Goal: Task Accomplishment & Management: Complete application form

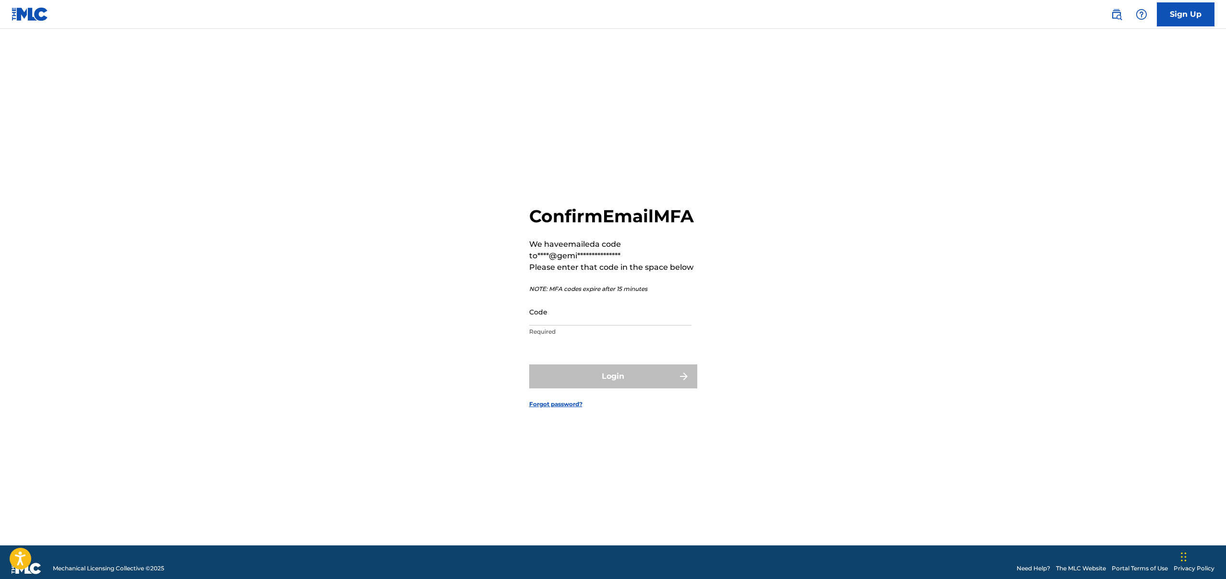
click at [552, 326] on input "Code" at bounding box center [610, 311] width 162 height 27
paste input "097574"
type input "097574"
click at [587, 386] on button "Login" at bounding box center [613, 377] width 168 height 24
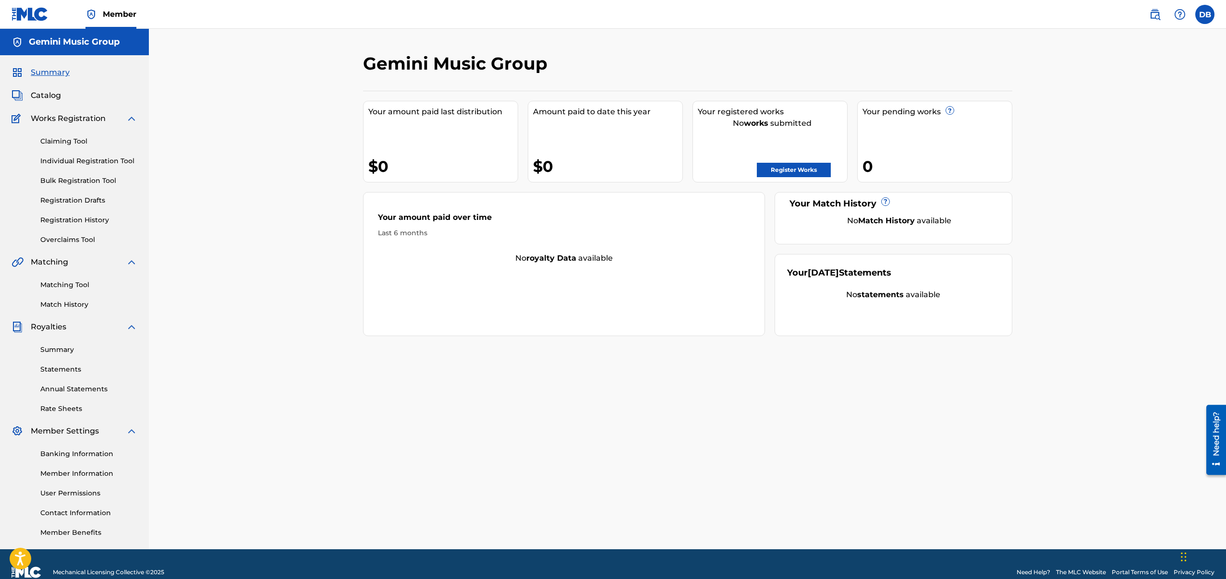
click at [88, 180] on link "Bulk Registration Tool" at bounding box center [88, 181] width 97 height 10
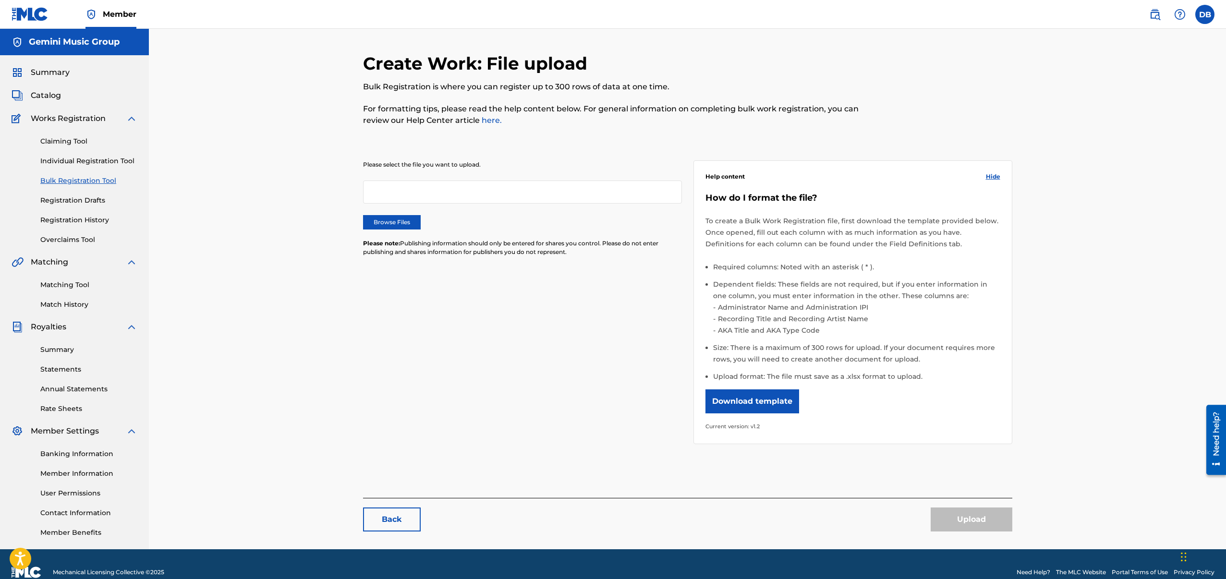
click at [389, 223] on label "Browse Files" at bounding box center [392, 222] width 58 height 14
click at [0, 0] on input "Browse Files" at bounding box center [0, 0] width 0 height 0
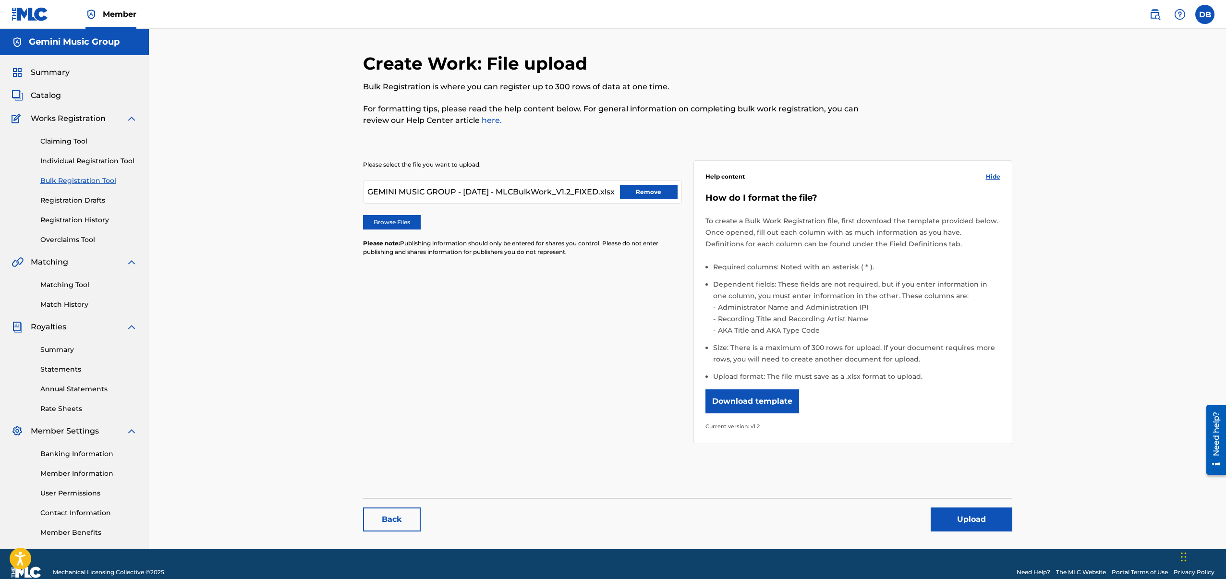
click at [949, 516] on button "Upload" at bounding box center [972, 520] width 82 height 24
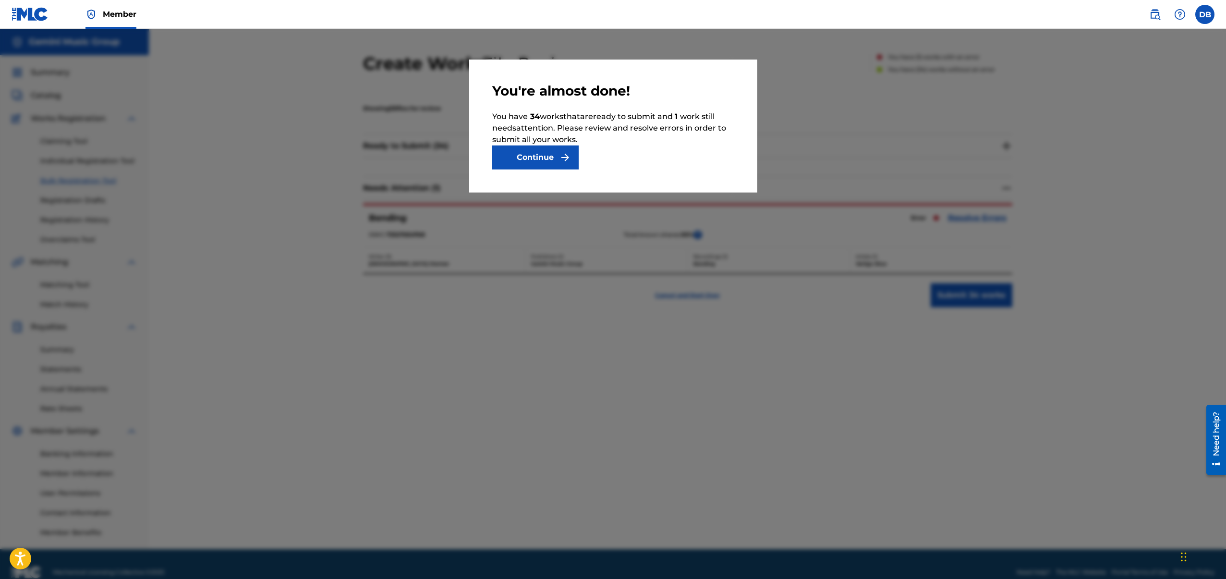
click at [551, 156] on button "Continue" at bounding box center [535, 158] width 86 height 24
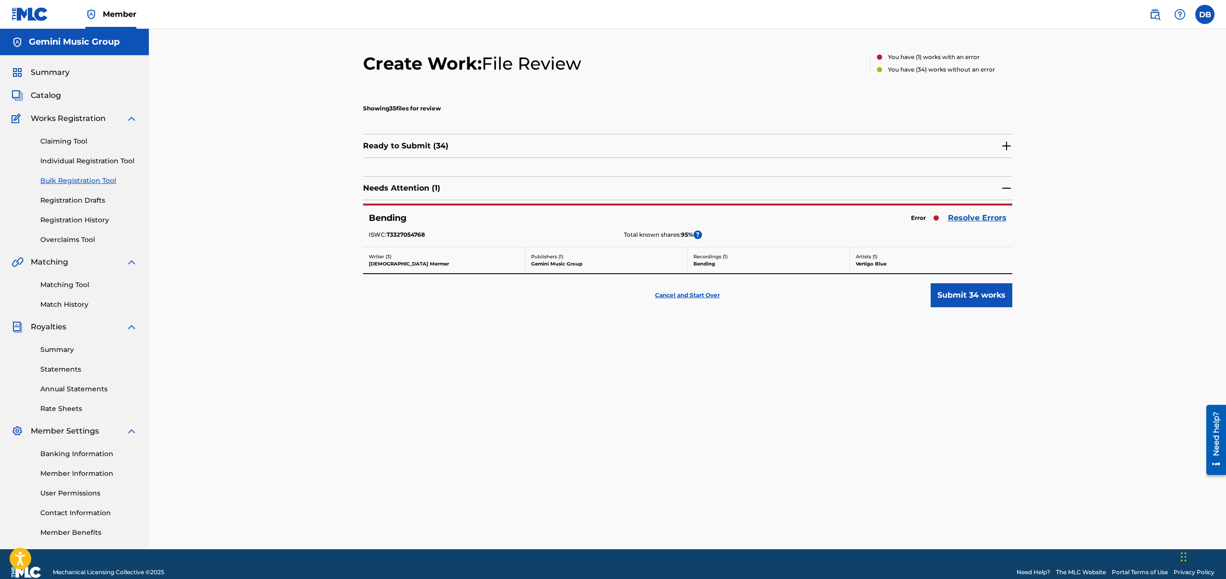
click at [549, 263] on p "Gemini Music Group" at bounding box center [606, 263] width 150 height 7
click at [980, 219] on link "Resolve Errors" at bounding box center [977, 218] width 59 height 12
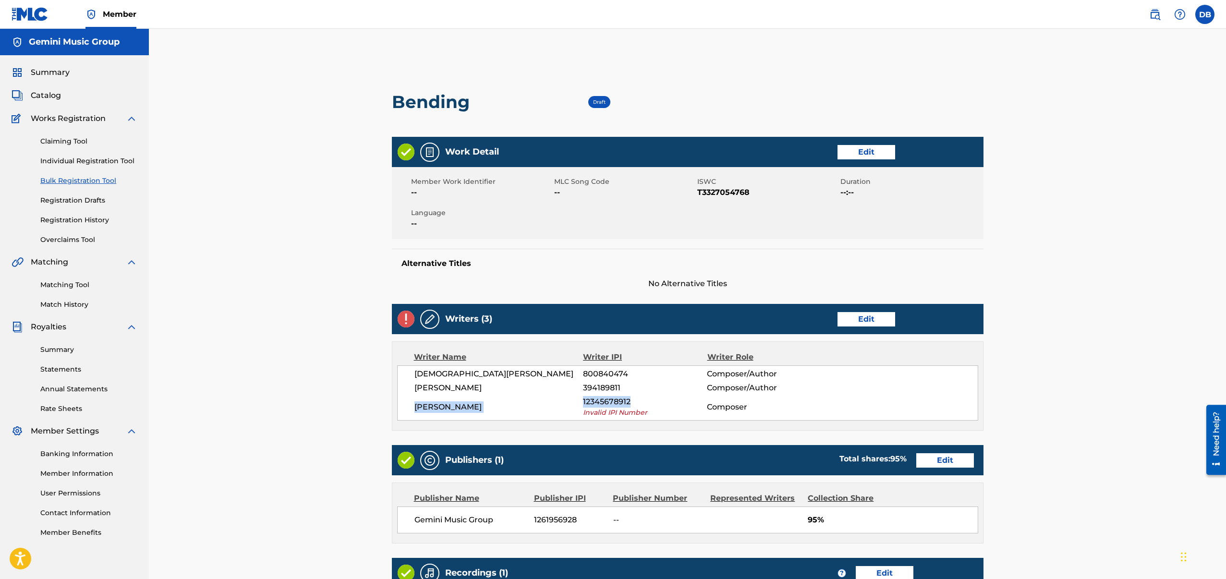
drag, startPoint x: 629, startPoint y: 401, endPoint x: 576, endPoint y: 399, distance: 53.4
click at [576, 399] on div "[PERSON_NAME] 12345678912 Invalid IPI Number Composer" at bounding box center [697, 407] width 564 height 22
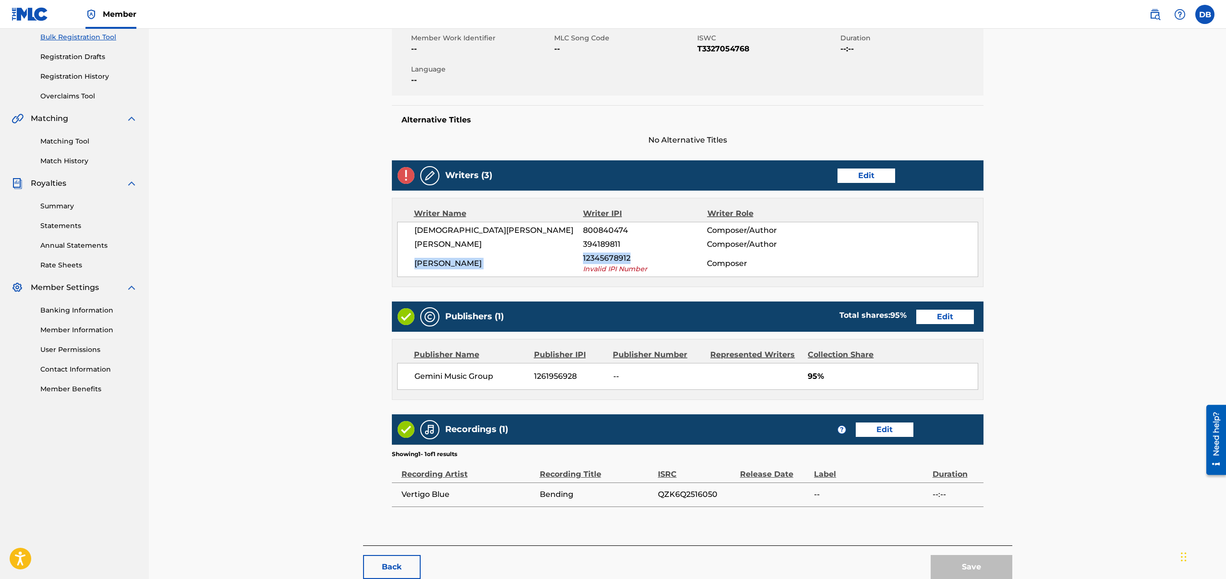
scroll to position [78, 0]
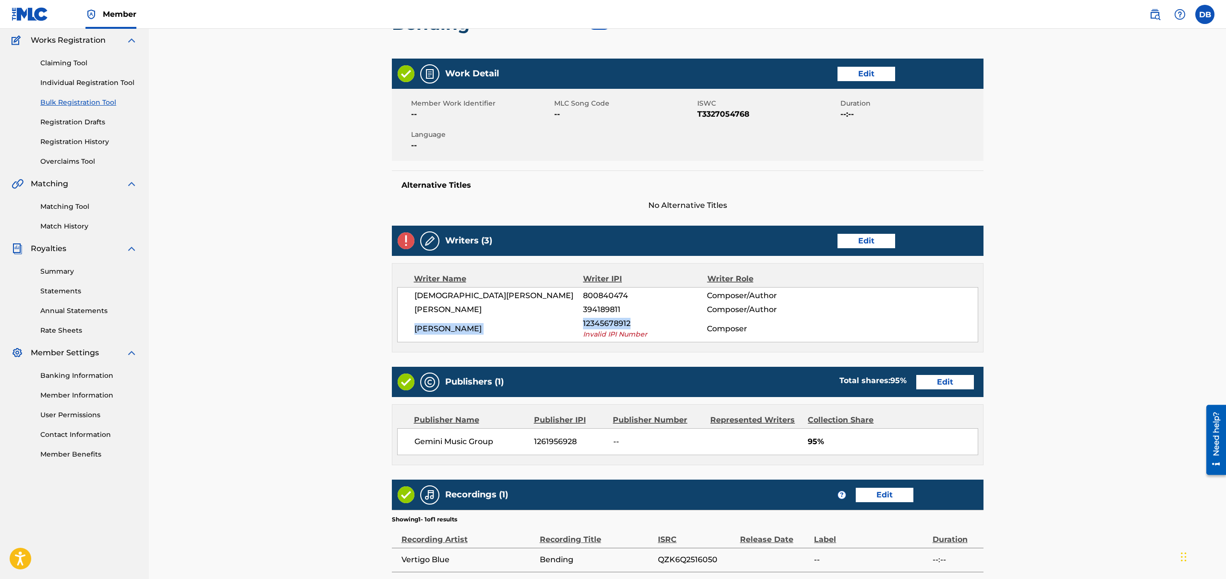
click at [851, 246] on link "Edit" at bounding box center [867, 241] width 58 height 14
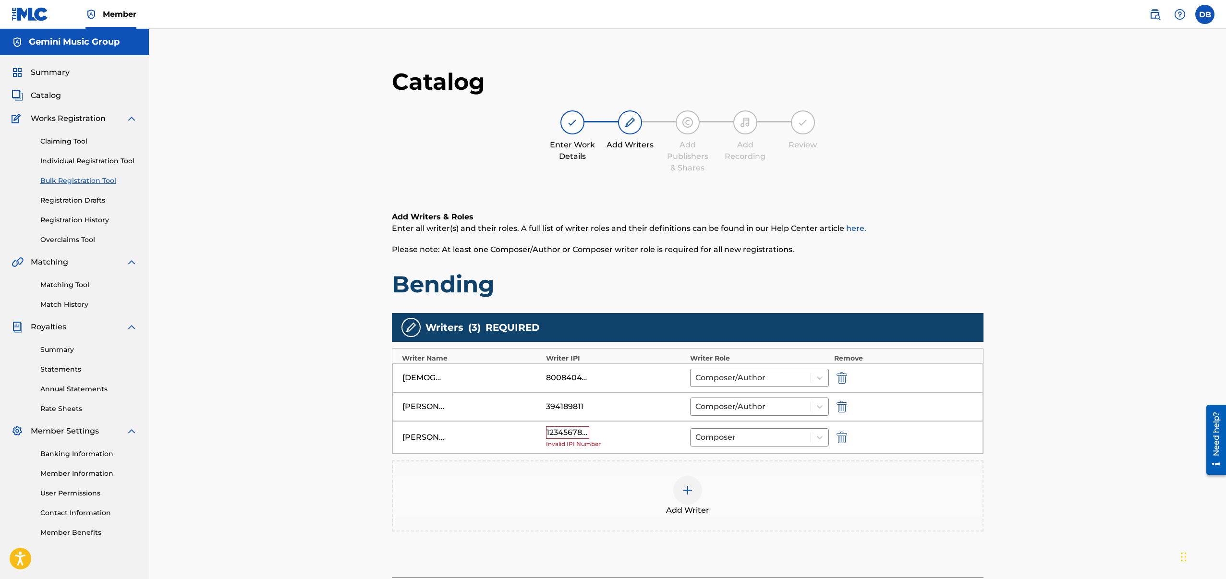
click at [579, 432] on div "12345678912" at bounding box center [567, 433] width 43 height 12
click at [542, 431] on div "[PERSON_NAME] 12345678912 Invalid IPI Number Composer" at bounding box center [687, 437] width 591 height 33
click at [550, 431] on div "12345678912" at bounding box center [567, 433] width 43 height 12
click at [550, 432] on div "12345678912" at bounding box center [567, 433] width 43 height 12
click at [547, 433] on div "12345678912" at bounding box center [567, 433] width 43 height 12
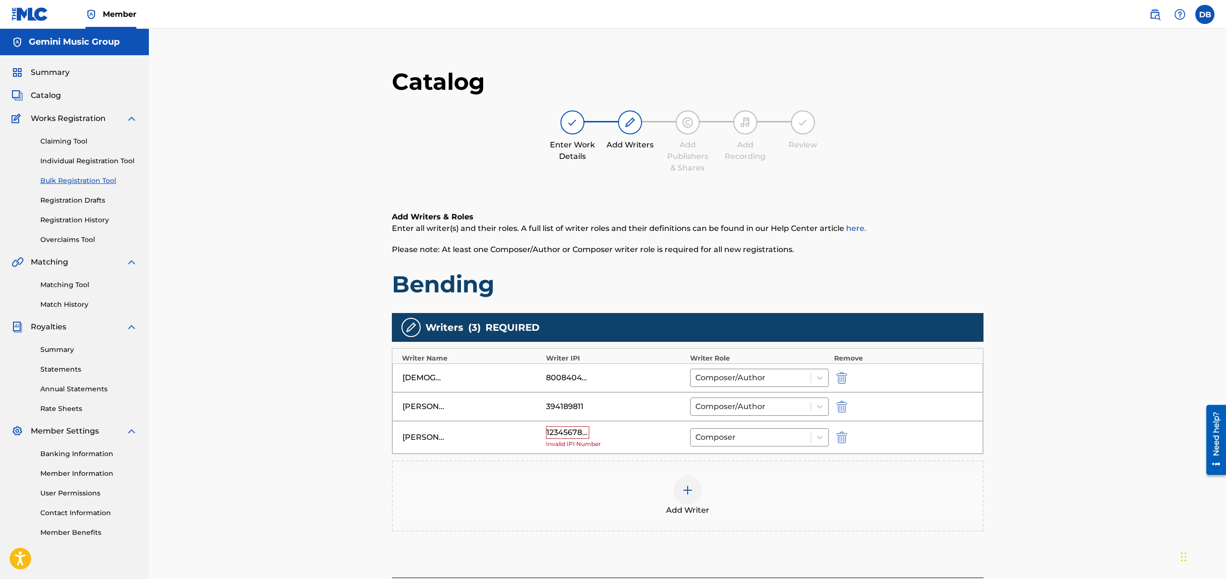
drag, startPoint x: 549, startPoint y: 432, endPoint x: 683, endPoint y: 439, distance: 133.7
click at [625, 437] on div "12345678912 Invalid IPI Number" at bounding box center [615, 438] width 139 height 23
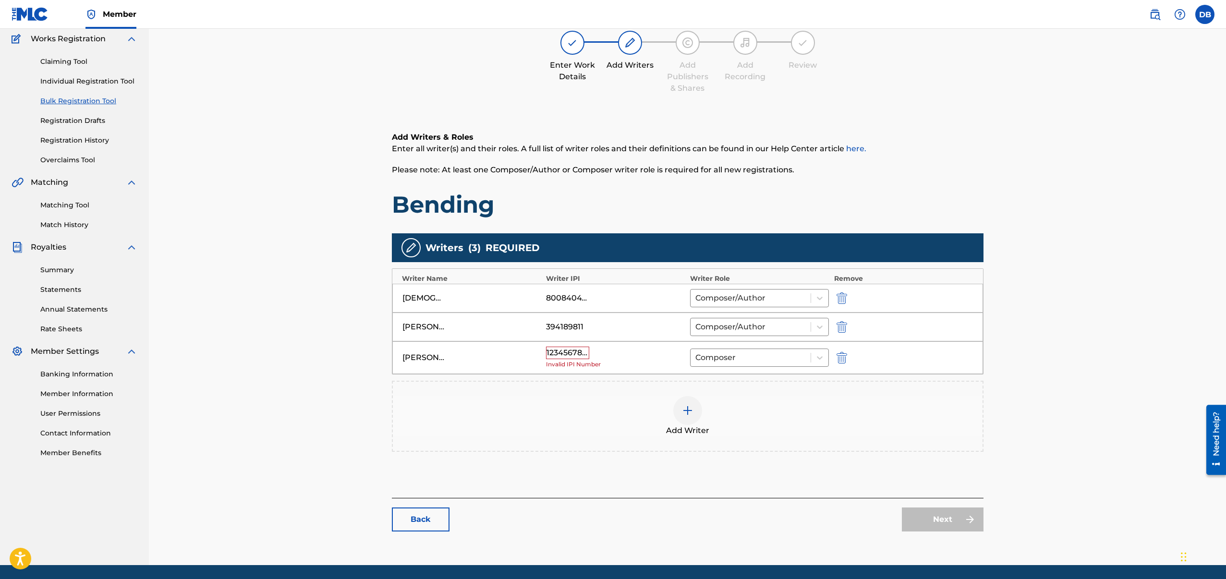
scroll to position [110, 0]
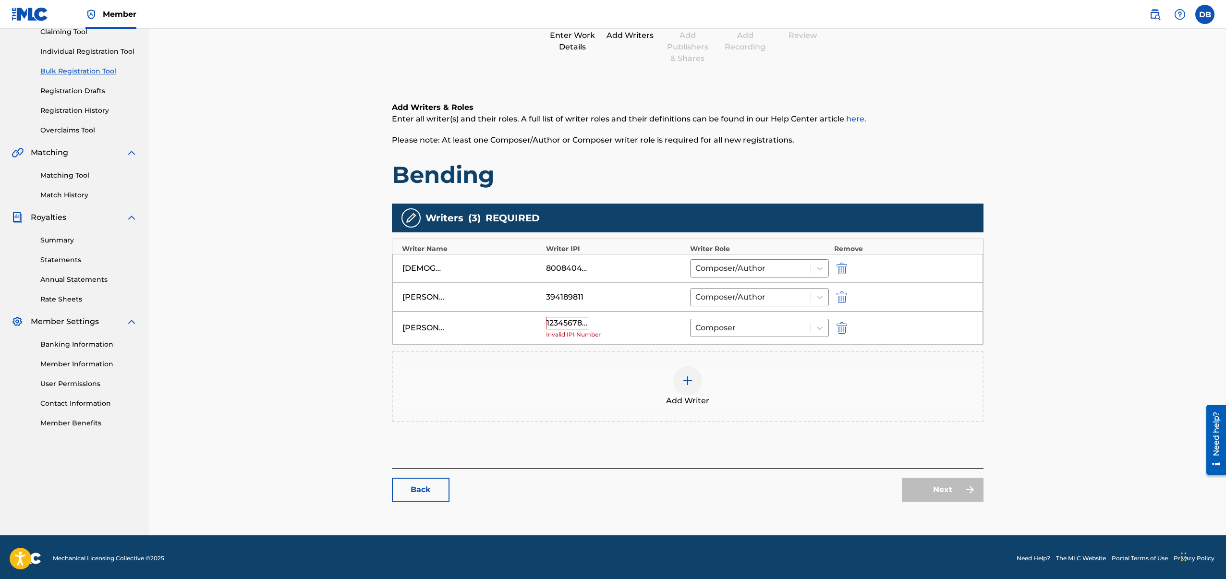
click at [583, 323] on div "12345678912" at bounding box center [567, 323] width 43 height 12
click at [549, 321] on div "12345678912" at bounding box center [567, 323] width 43 height 12
click at [549, 320] on div "12345678912" at bounding box center [567, 323] width 43 height 12
click at [564, 326] on div "12345678912" at bounding box center [567, 323] width 43 height 12
click at [566, 324] on div "12345678912" at bounding box center [567, 323] width 43 height 12
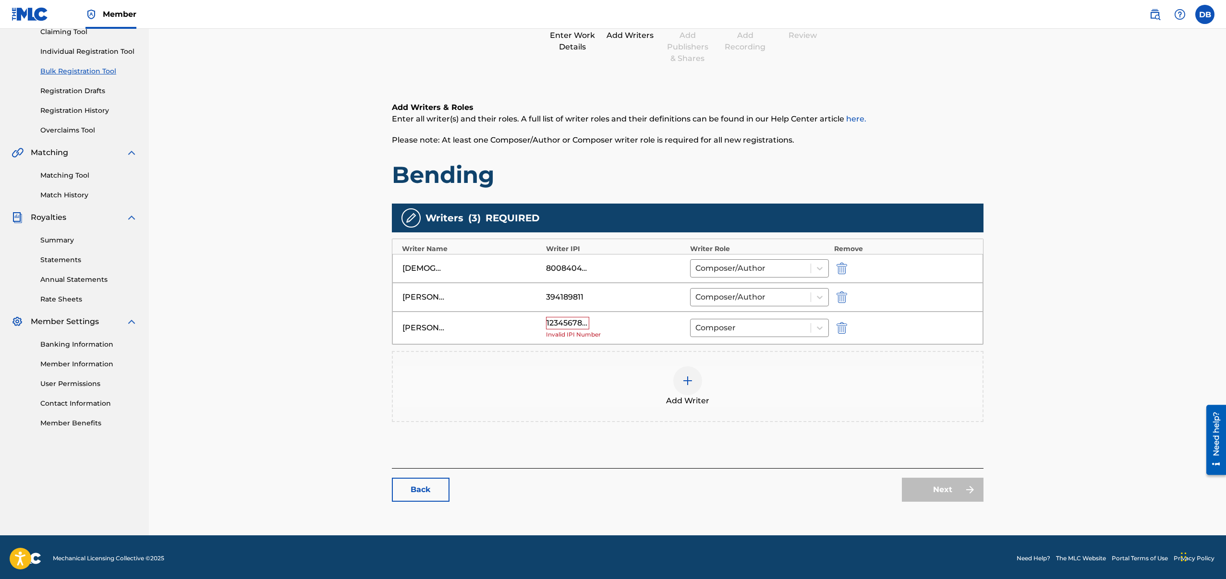
click at [435, 487] on link "Back" at bounding box center [421, 490] width 58 height 24
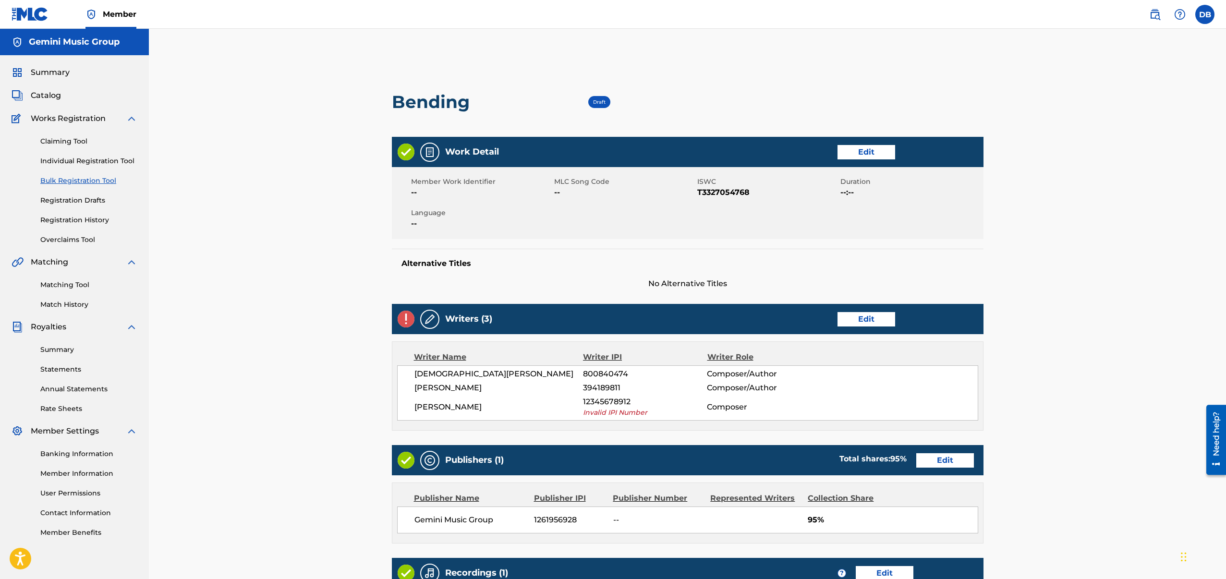
scroll to position [199, 0]
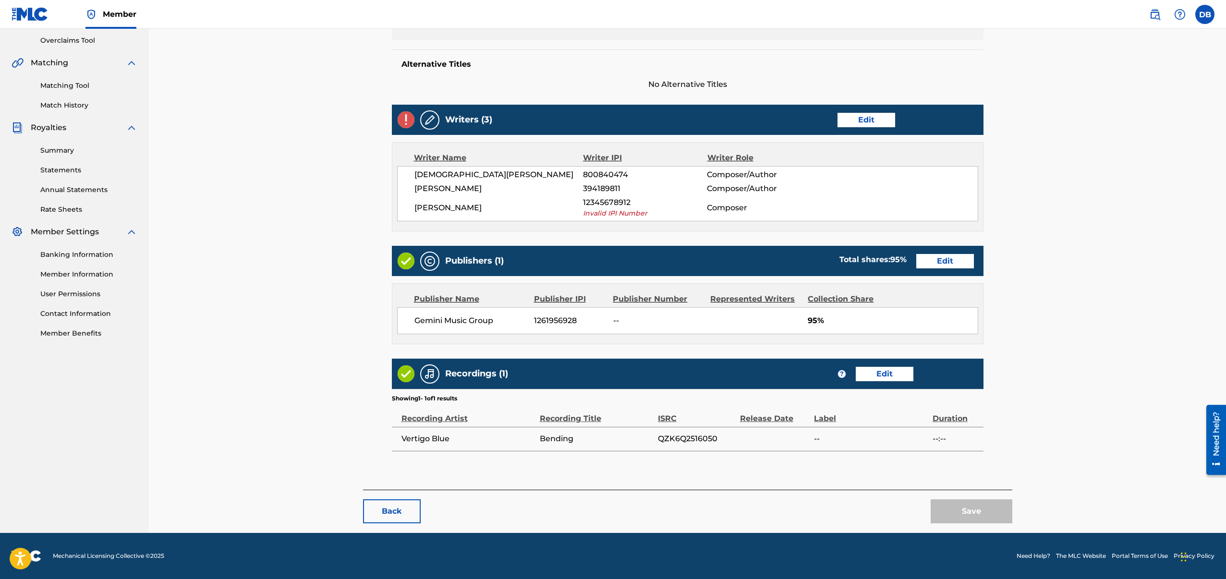
click at [398, 502] on button "Back" at bounding box center [392, 512] width 58 height 24
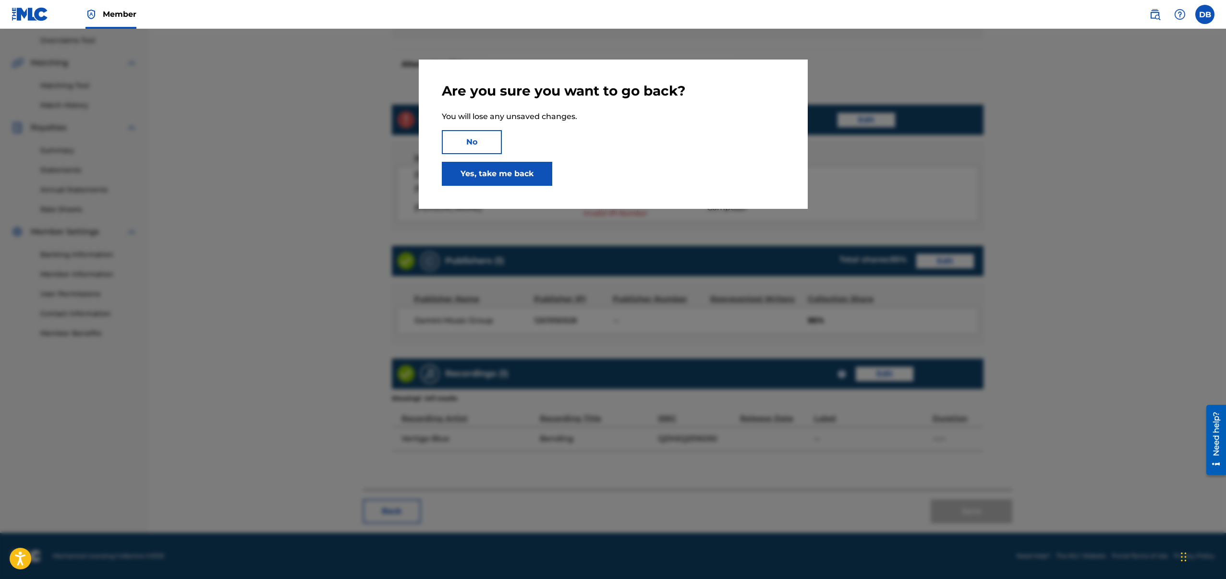
click at [509, 179] on link "Yes, take me back" at bounding box center [497, 174] width 110 height 24
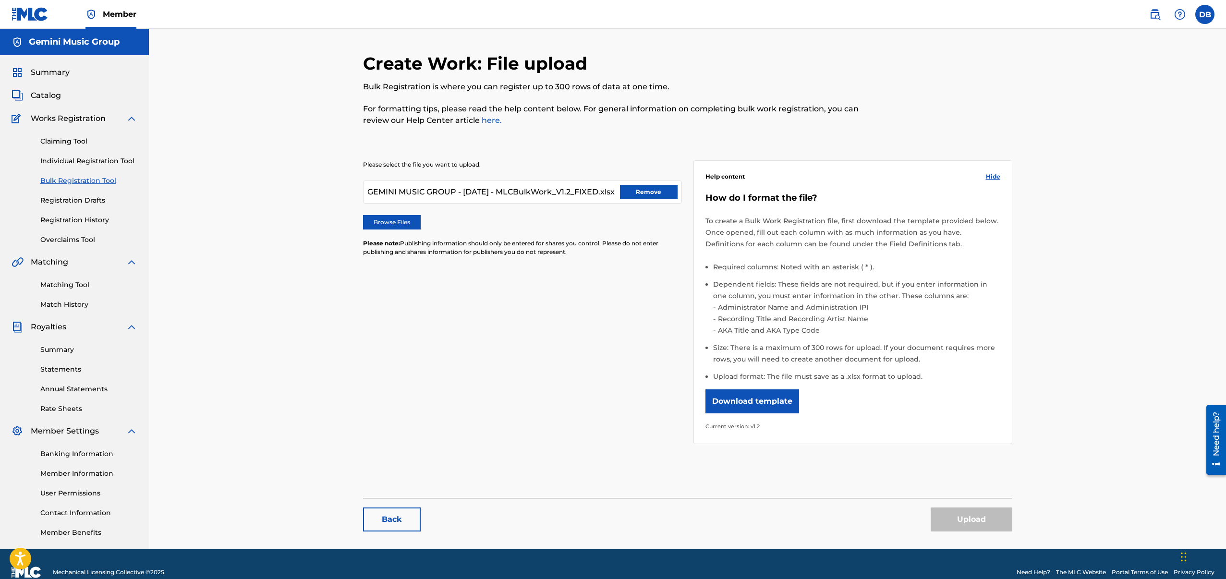
click at [662, 196] on button "Remove" at bounding box center [649, 192] width 58 height 14
